Goal: Information Seeking & Learning: Find specific fact

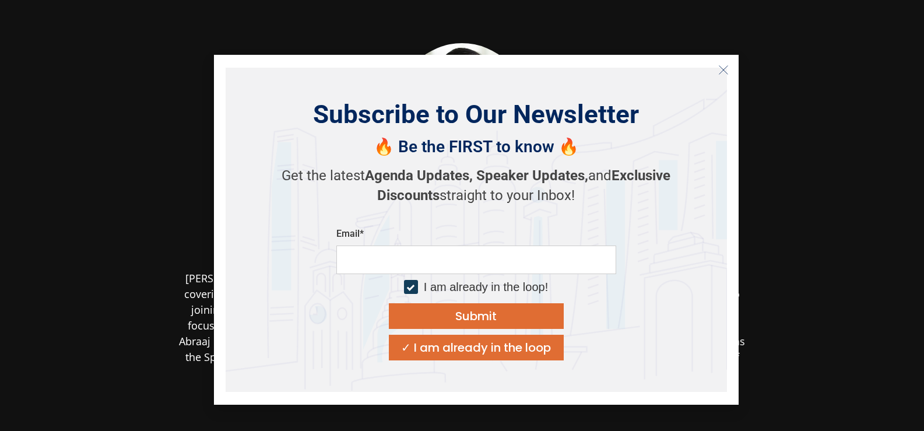
scroll to position [162, 0]
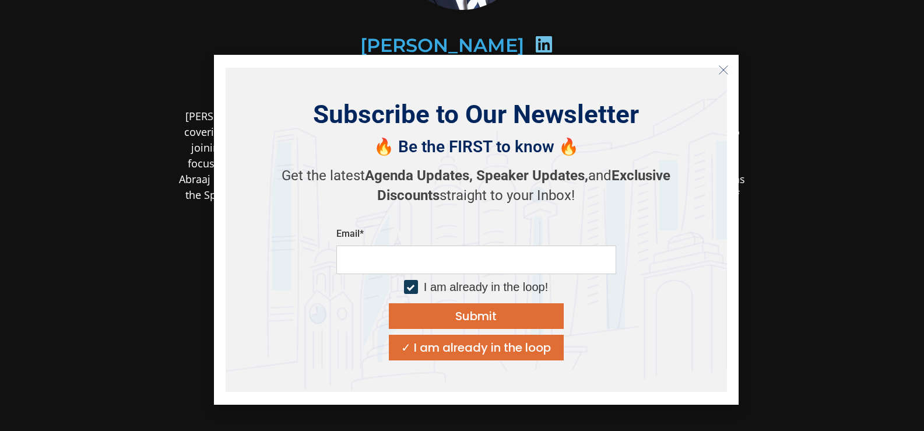
click at [818, 128] on section "Sachin Bhanot Head of SE Asia Investments Prosus Ventures" at bounding box center [462, 142] width 924 height 608
click at [729, 69] on button "Close" at bounding box center [723, 70] width 19 height 19
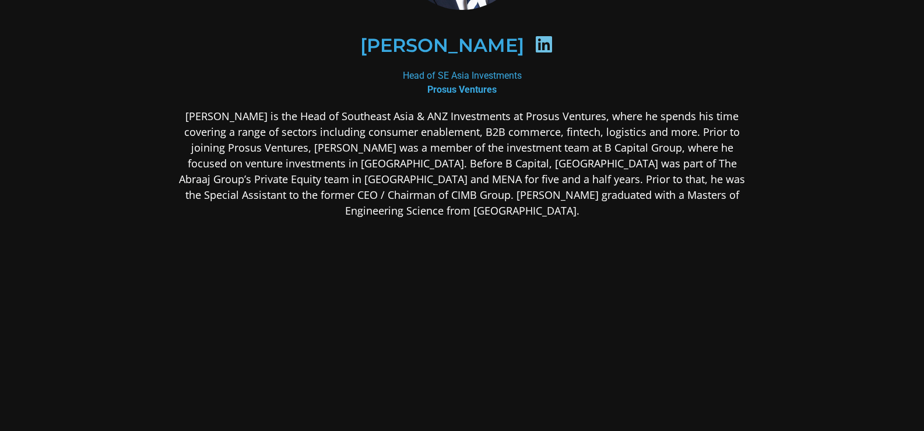
scroll to position [0, 0]
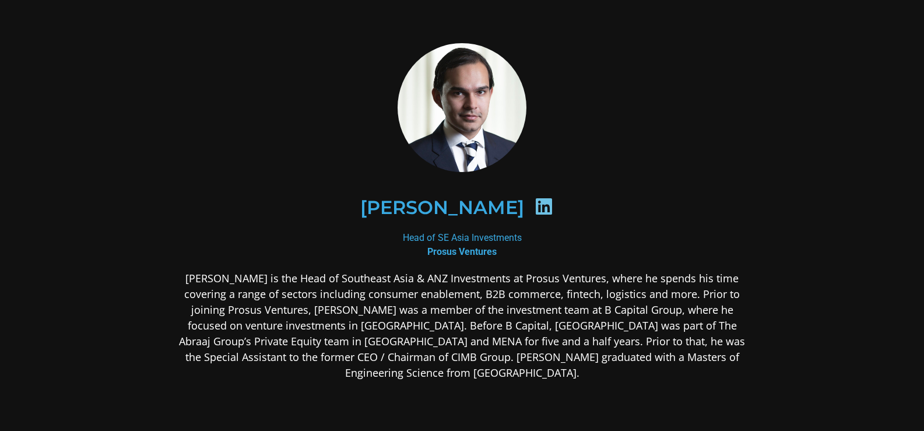
drag, startPoint x: 448, startPoint y: 356, endPoint x: 717, endPoint y: 358, distance: 269.2
click at [717, 358] on p "[PERSON_NAME] is the Head of Southeast Asia & ANZ Investments at Prosus Venture…" at bounding box center [462, 325] width 566 height 110
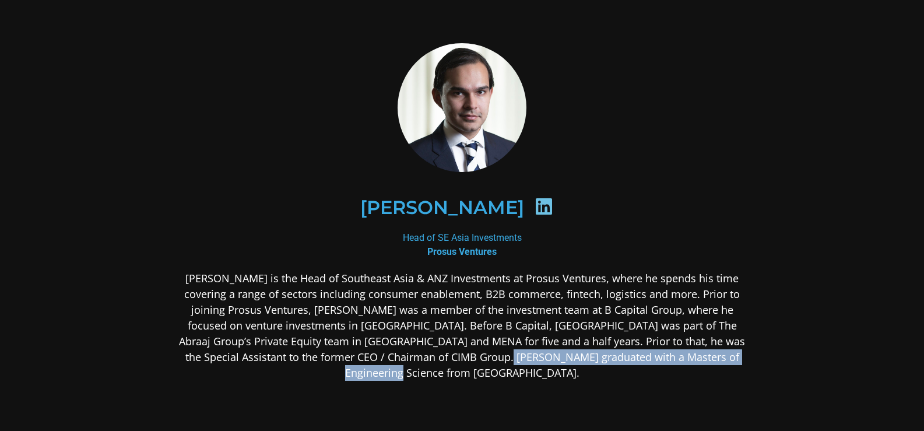
copy p "Masters of Engineering Science from Oxford University"
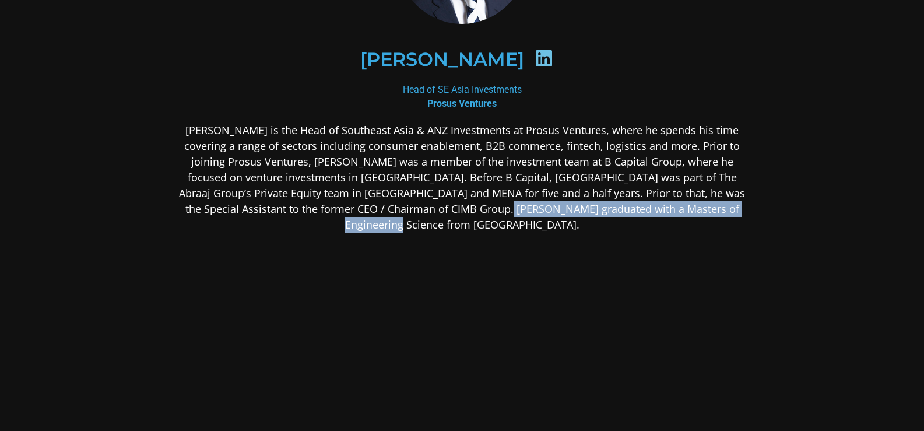
scroll to position [162, 0]
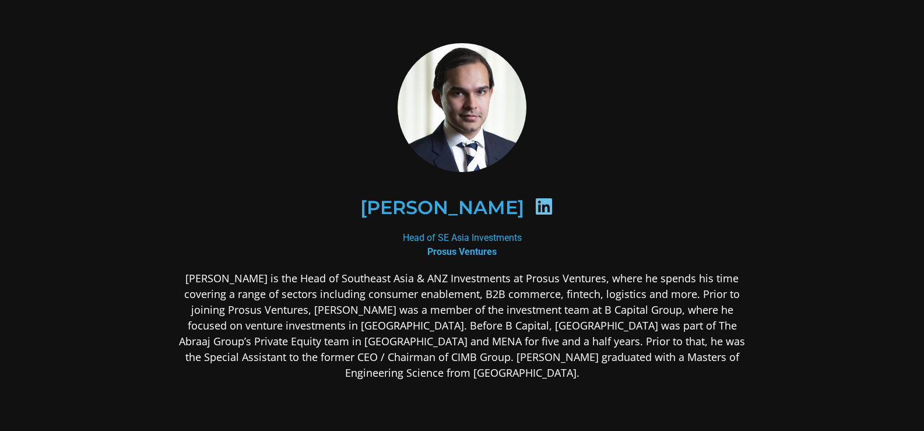
drag, startPoint x: 196, startPoint y: 278, endPoint x: 721, endPoint y: 403, distance: 539.1
click at [721, 403] on div "[PERSON_NAME] is the Head of Southeast Asia & ANZ Investments at Prosus Venture…" at bounding box center [462, 417] width 566 height 294
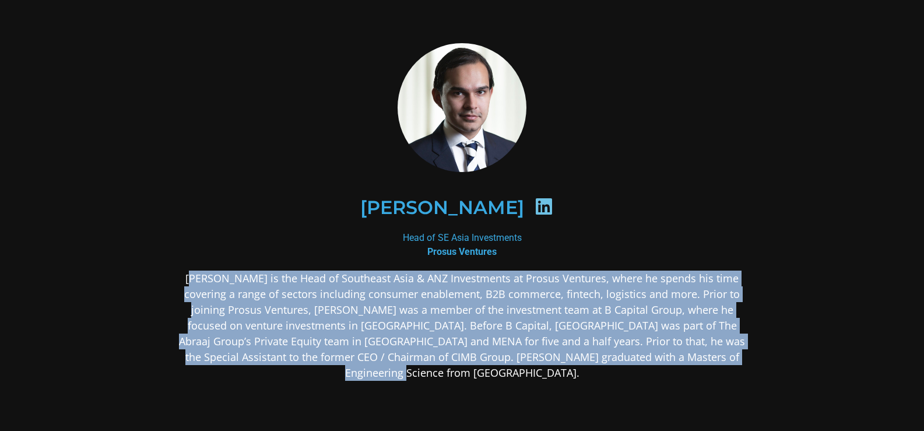
click at [252, 284] on p "[PERSON_NAME] is the Head of Southeast Asia & ANZ Investments at Prosus Venture…" at bounding box center [462, 325] width 566 height 110
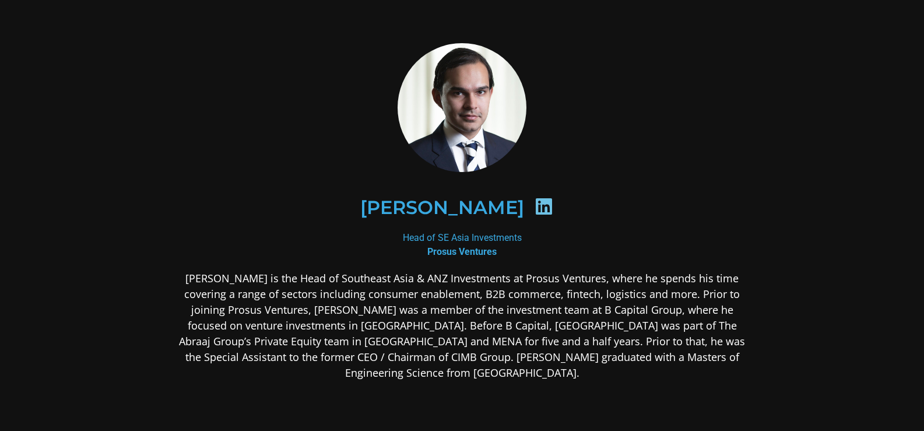
drag, startPoint x: 193, startPoint y: 274, endPoint x: 442, endPoint y: 344, distance: 258.1
click at [442, 344] on p "[PERSON_NAME] is the Head of Southeast Asia & ANZ Investments at Prosus Venture…" at bounding box center [462, 325] width 566 height 110
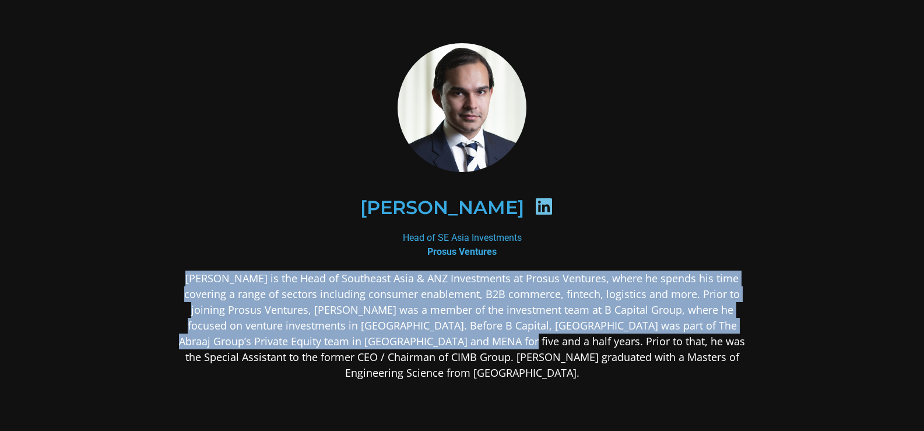
click at [436, 305] on p "[PERSON_NAME] is the Head of Southeast Asia & ANZ Investments at Prosus Venture…" at bounding box center [462, 325] width 566 height 110
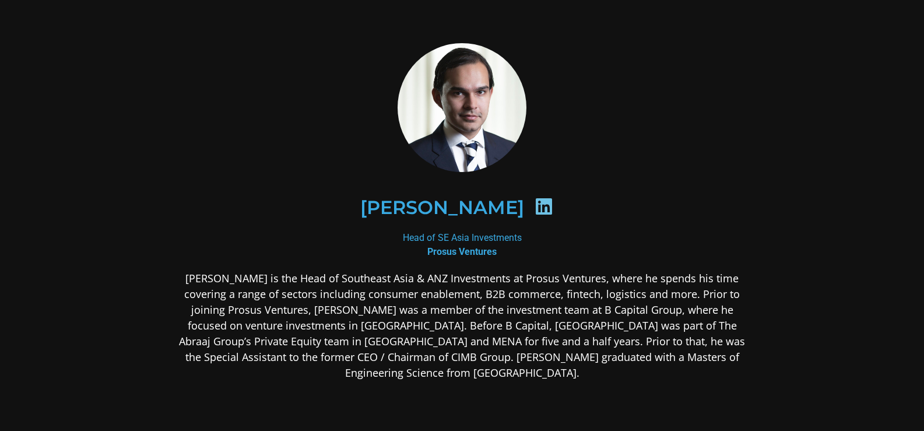
drag, startPoint x: 520, startPoint y: 276, endPoint x: 601, endPoint y: 276, distance: 81.0
click at [601, 276] on p "[PERSON_NAME] is the Head of Southeast Asia & ANZ Investments at Prosus Venture…" at bounding box center [462, 325] width 566 height 110
drag, startPoint x: 551, startPoint y: 309, endPoint x: 625, endPoint y: 309, distance: 74.0
click at [625, 309] on p "[PERSON_NAME] is the Head of Southeast Asia & ANZ Investments at Prosus Venture…" at bounding box center [462, 325] width 566 height 110
drag, startPoint x: 553, startPoint y: 323, endPoint x: 635, endPoint y: 323, distance: 82.2
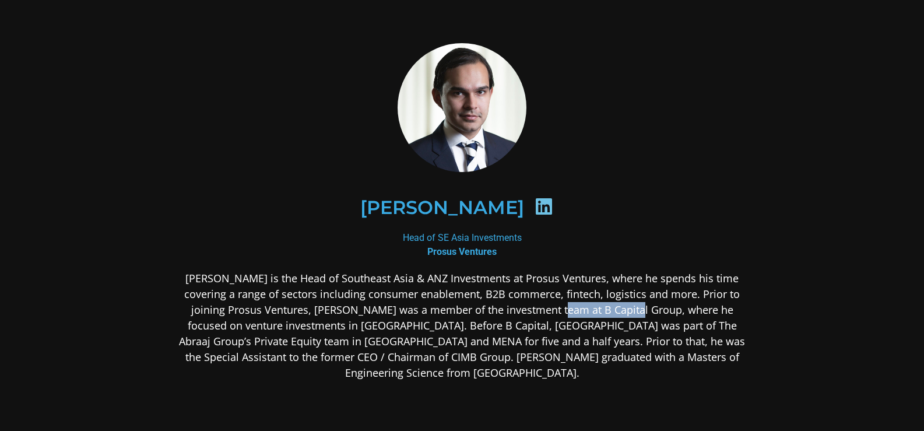
click at [635, 323] on p "[PERSON_NAME] is the Head of Southeast Asia & ANZ Investments at Prosus Venture…" at bounding box center [462, 325] width 566 height 110
